Goal: Task Accomplishment & Management: Complete application form

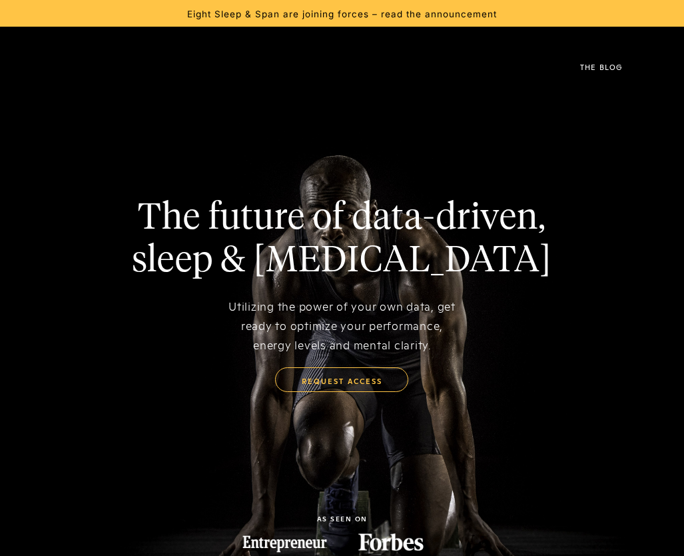
click at [342, 384] on link "request access" at bounding box center [341, 379] width 133 height 25
